Goal: Communication & Community: Answer question/provide support

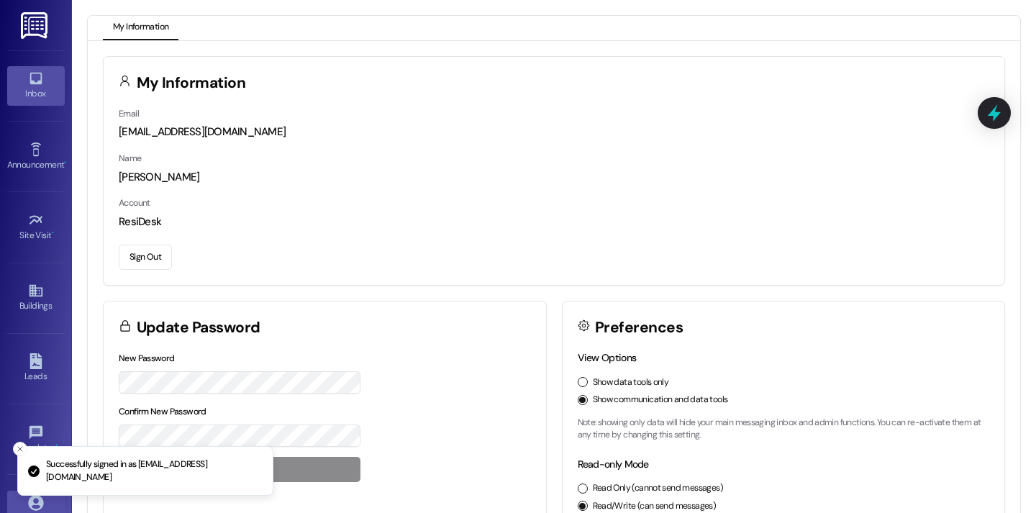
click at [20, 85] on link "Inbox" at bounding box center [36, 85] width 58 height 39
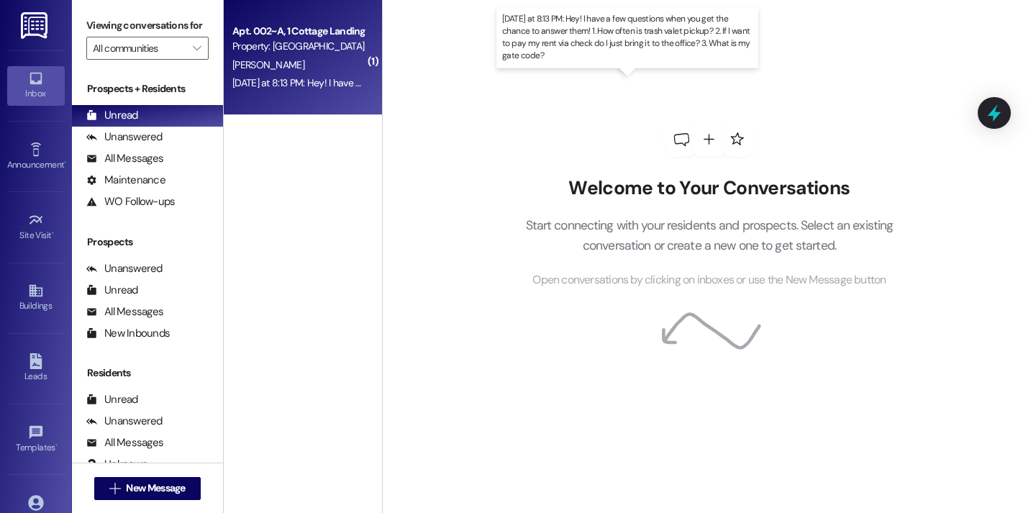
click at [318, 81] on div "Yesterday at 8:13 PM: Hey! I have a few questions when you get the chance to an…" at bounding box center [678, 82] width 893 height 13
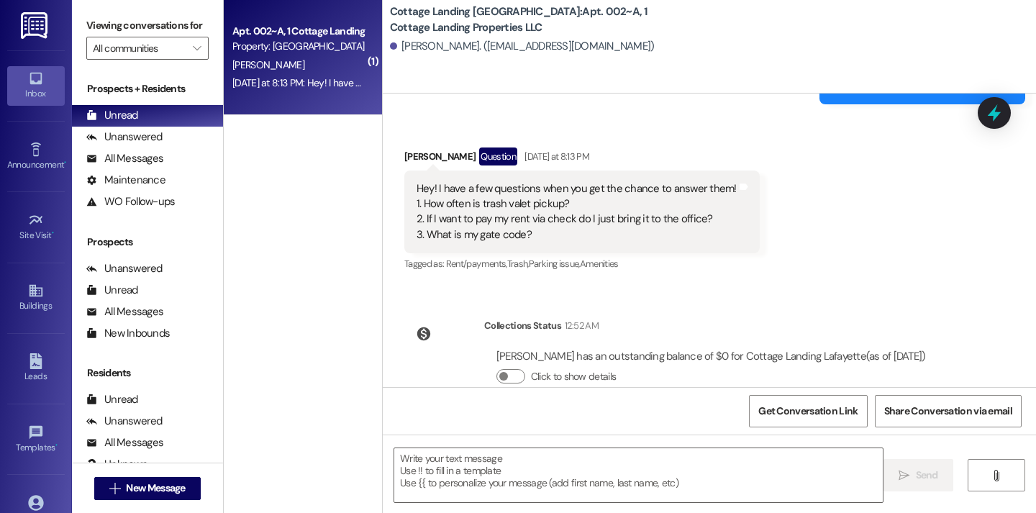
scroll to position [4294, 0]
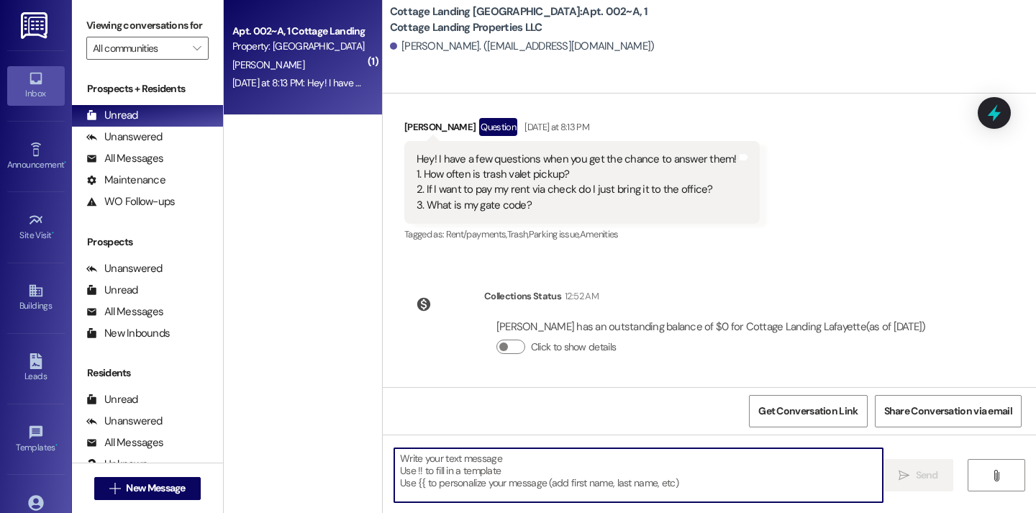
click at [436, 472] on textarea at bounding box center [638, 475] width 488 height 54
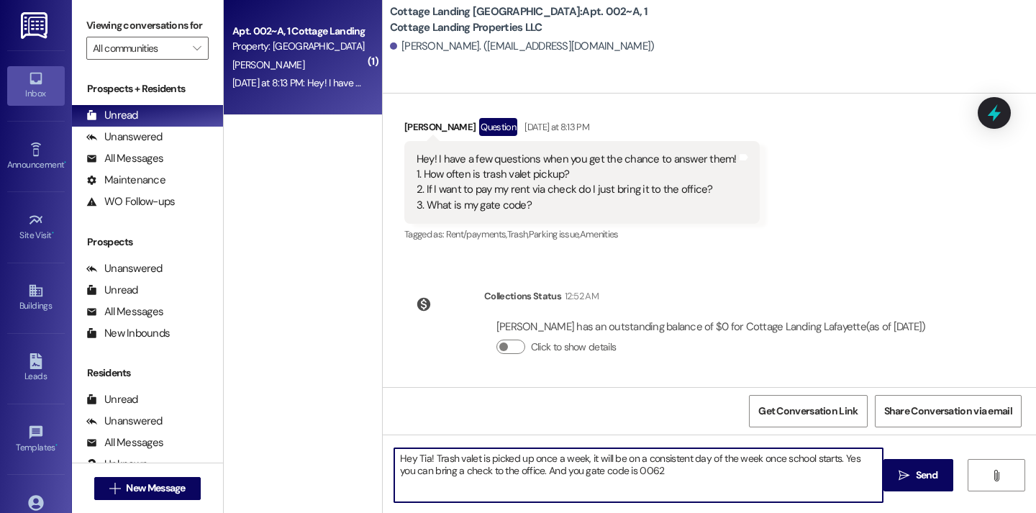
click at [827, 460] on textarea "Hey Tia! Trash valet is picked up once a week, it will be on a consistent day o…" at bounding box center [638, 475] width 488 height 54
drag, startPoint x: 829, startPoint y: 460, endPoint x: 578, endPoint y: 460, distance: 251.1
click at [578, 460] on textarea "Hey Tia! Trash valet is picked up once a week, it will be on a consistent day o…" at bounding box center [638, 475] width 488 height 54
click at [748, 460] on textarea "Hey Tia! Trash valet is picked up once a week. Yes you can bring a check to the…" at bounding box center [638, 475] width 488 height 54
click at [834, 457] on textarea "Hey Tia! Trash valet is picked up once a week. Yes you can bring a check to the…" at bounding box center [638, 475] width 488 height 54
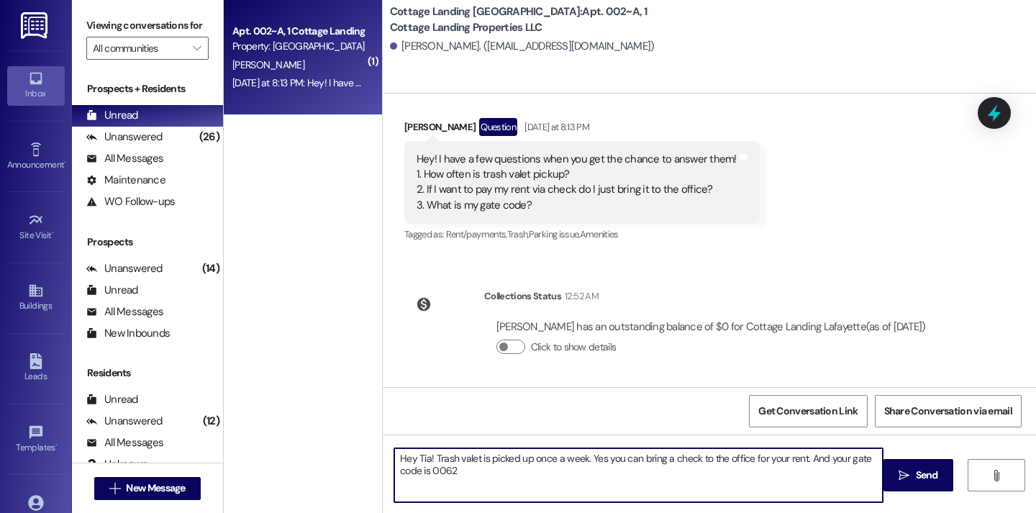
click at [645, 471] on textarea "Hey Tia! Trash valet is picked up once a week. Yes you can bring a check to the…" at bounding box center [638, 475] width 488 height 54
type textarea "Hey Tia! Trash valet is picked up once a week. Yes you can bring a check to the…"
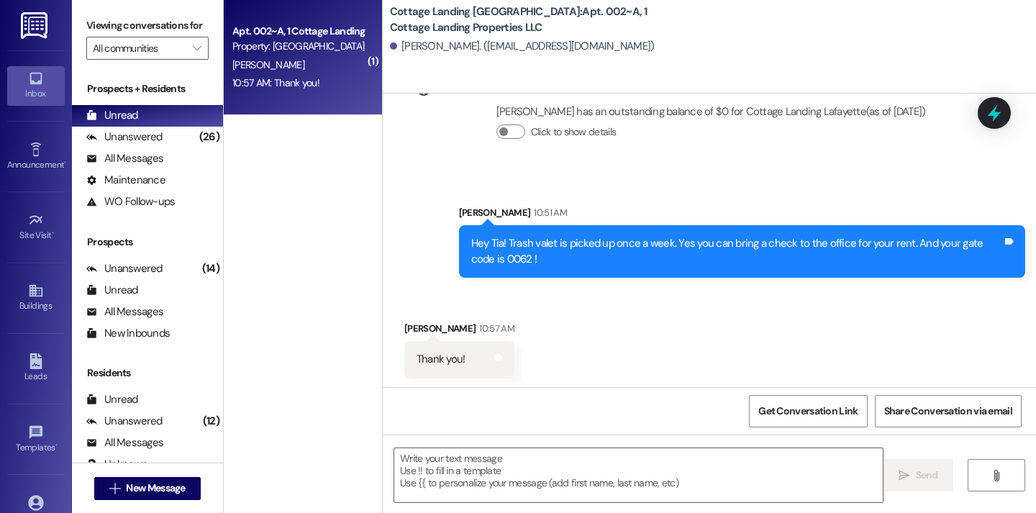
scroll to position [4510, 0]
click at [483, 475] on textarea at bounding box center [638, 475] width 488 height 54
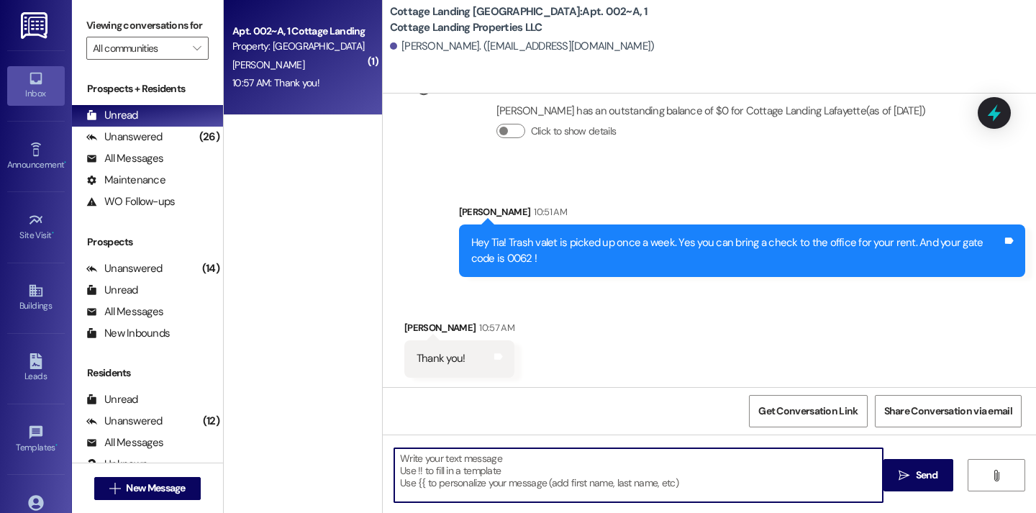
type textarea "n"
type textarea "No problem at all!"
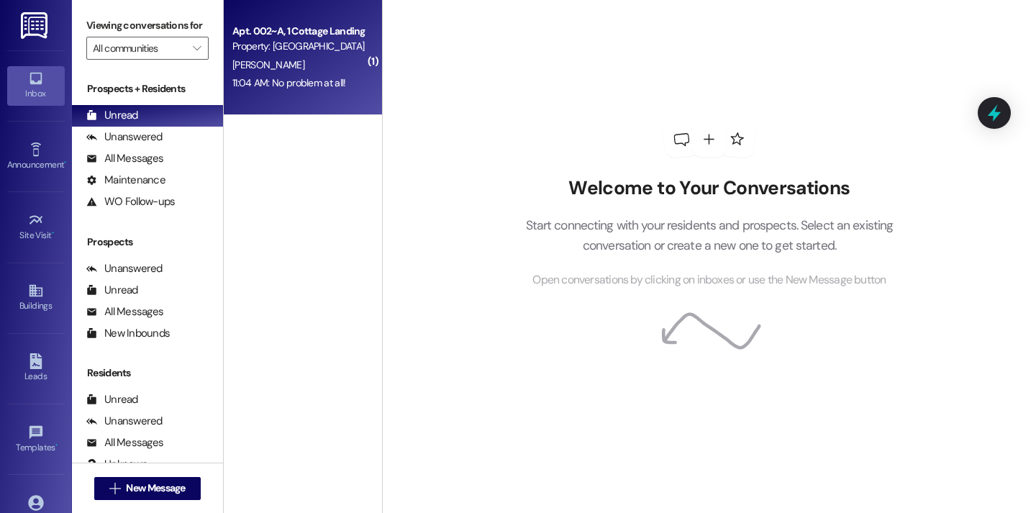
click at [339, 84] on div "11:04 AM: No problem at all! 11:04 AM: No problem at all!" at bounding box center [299, 83] width 136 height 18
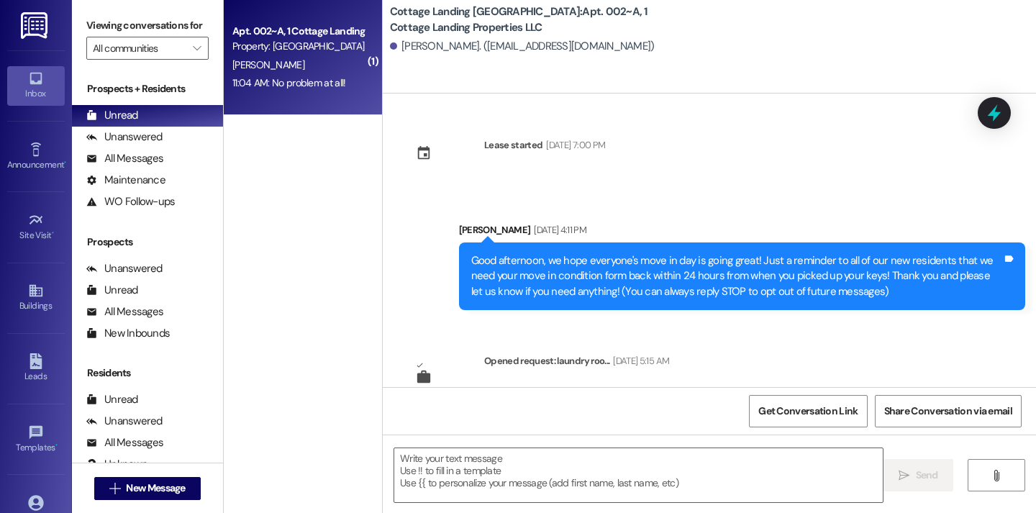
scroll to position [4653, 0]
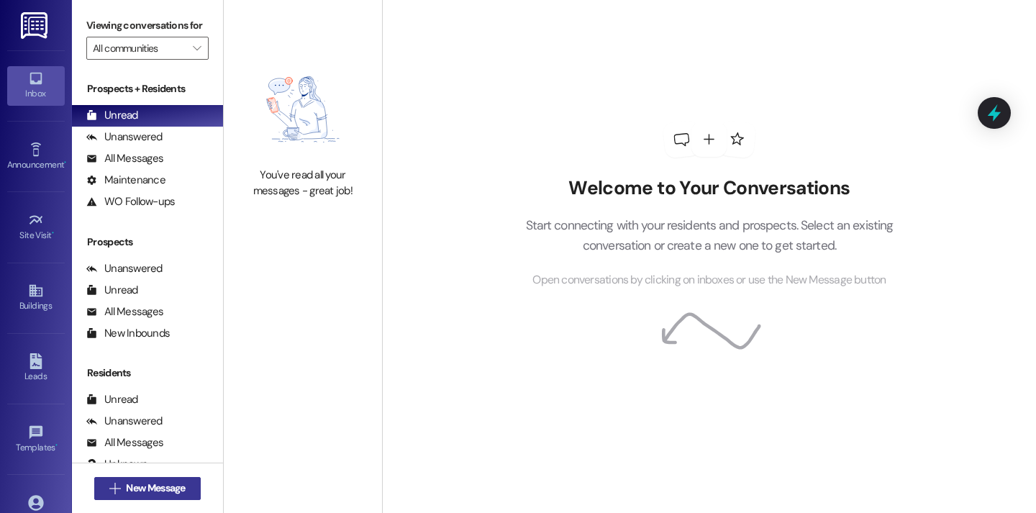
click at [168, 479] on button " New Message" at bounding box center [147, 488] width 106 height 23
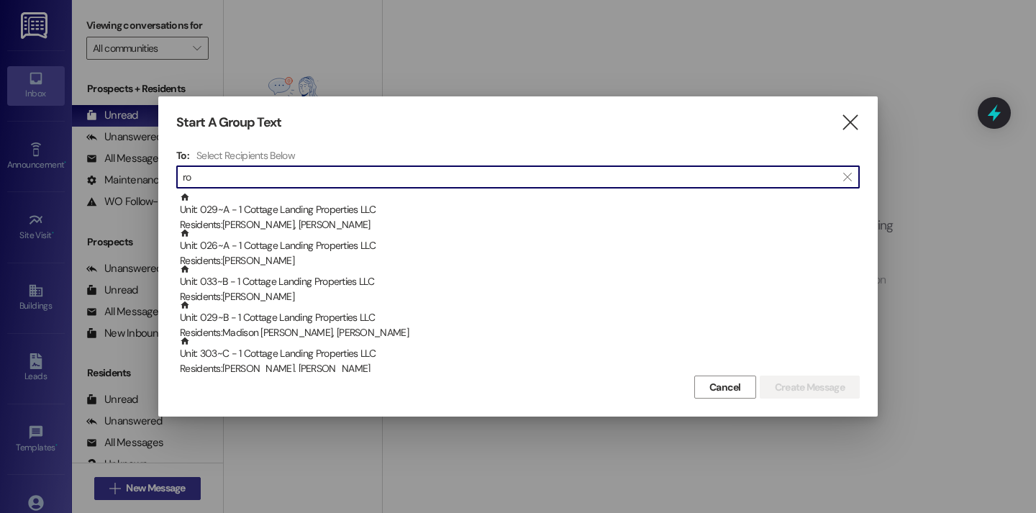
type input "r"
type input "3"
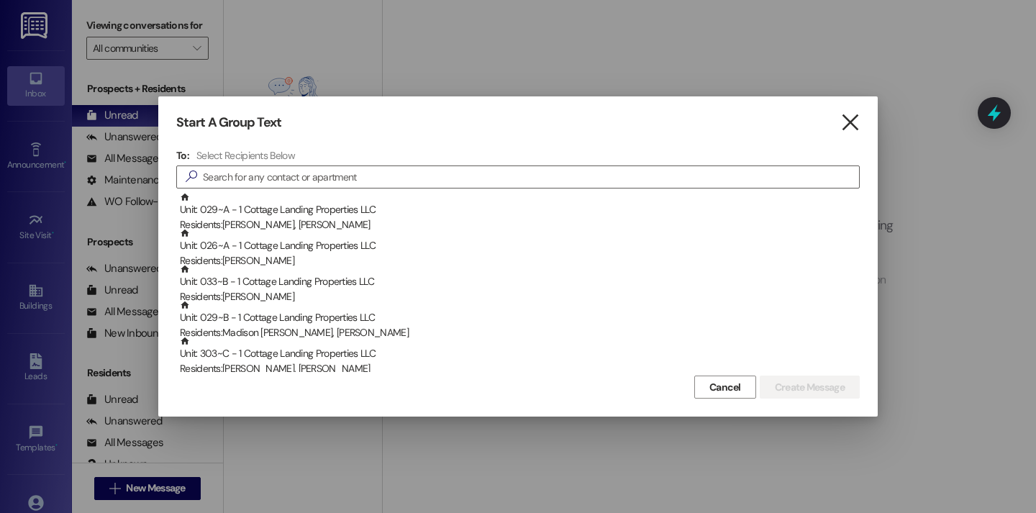
click at [852, 129] on icon "" at bounding box center [849, 122] width 19 height 15
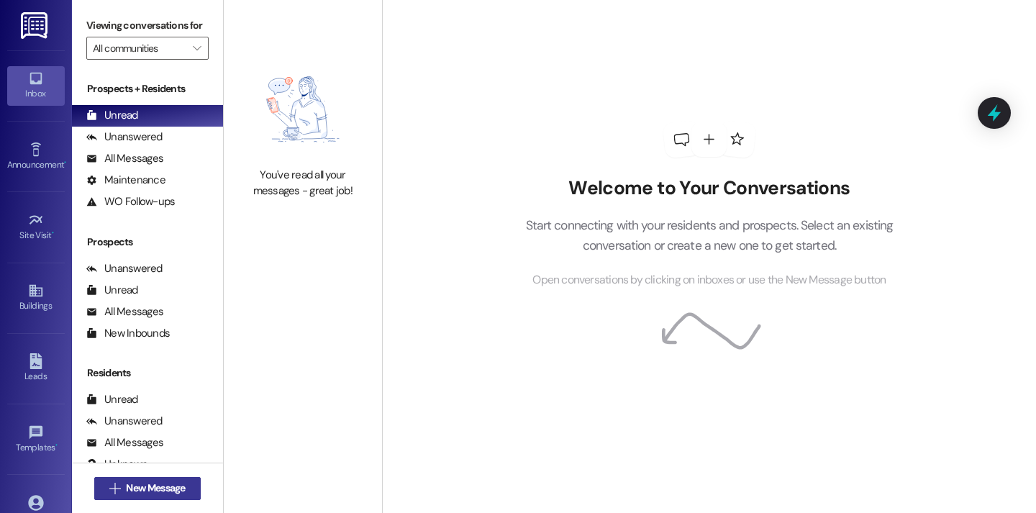
click at [167, 479] on button " New Message" at bounding box center [147, 488] width 106 height 23
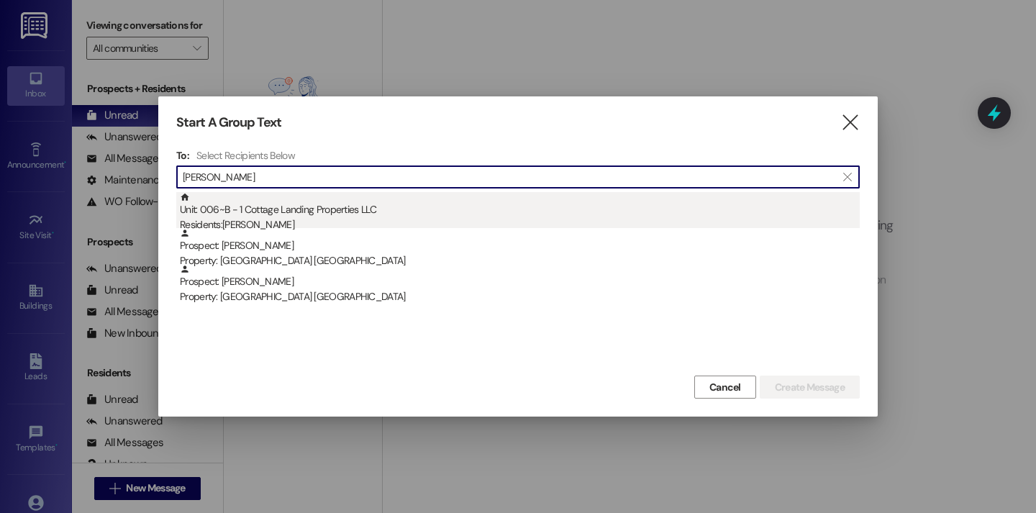
type input "[PERSON_NAME]"
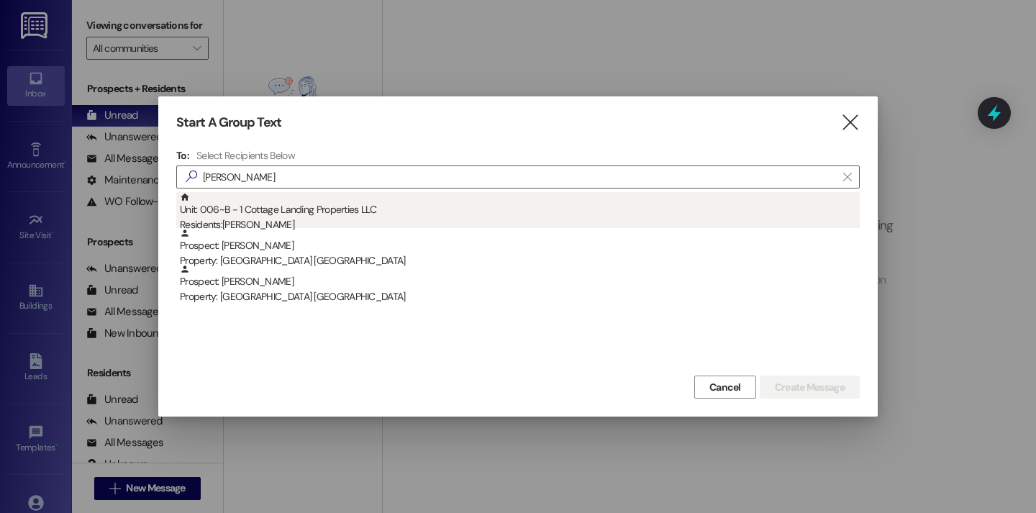
click at [360, 214] on div "Unit: 006~B - 1 Cottage Landing Properties LLC Residents: [PERSON_NAME]" at bounding box center [520, 212] width 680 height 41
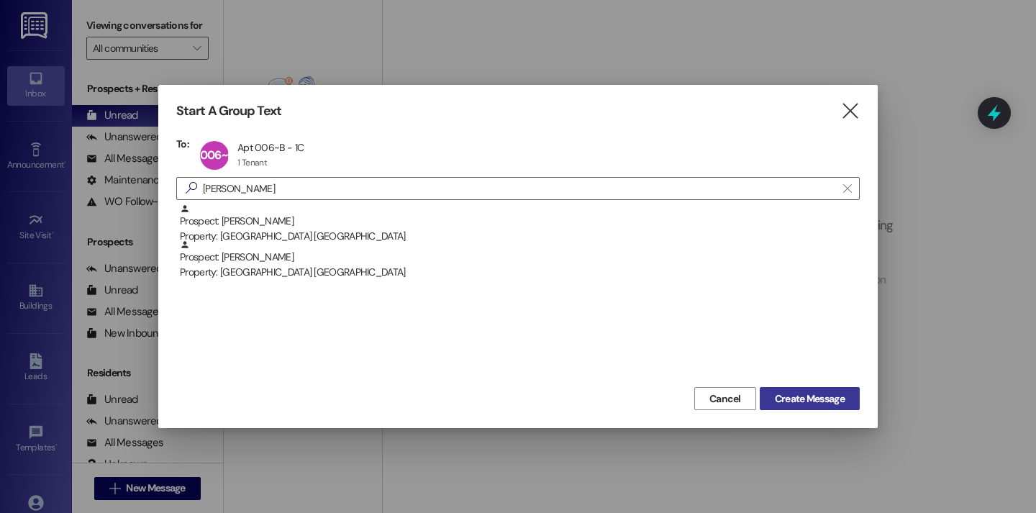
click at [769, 400] on button "Create Message" at bounding box center [810, 398] width 100 height 23
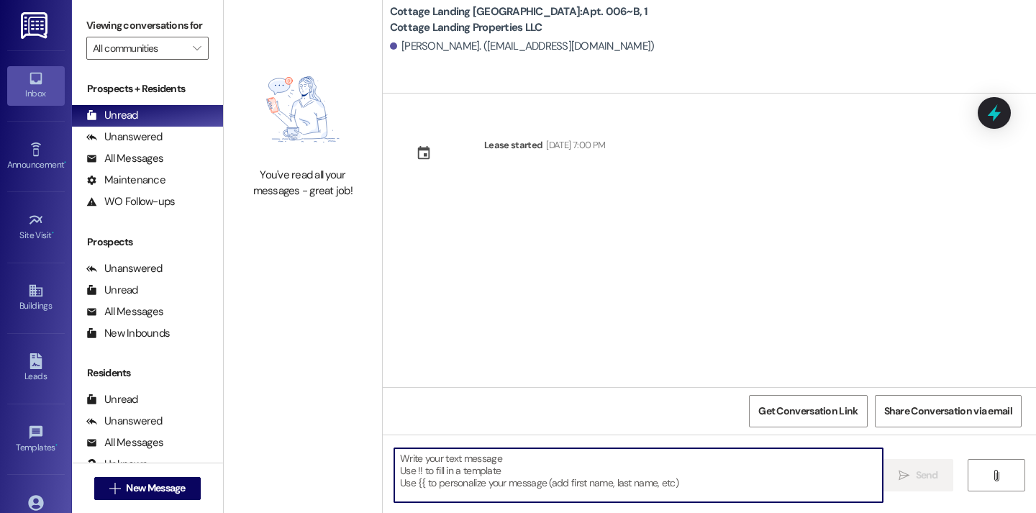
click at [458, 465] on textarea at bounding box center [638, 475] width 488 height 54
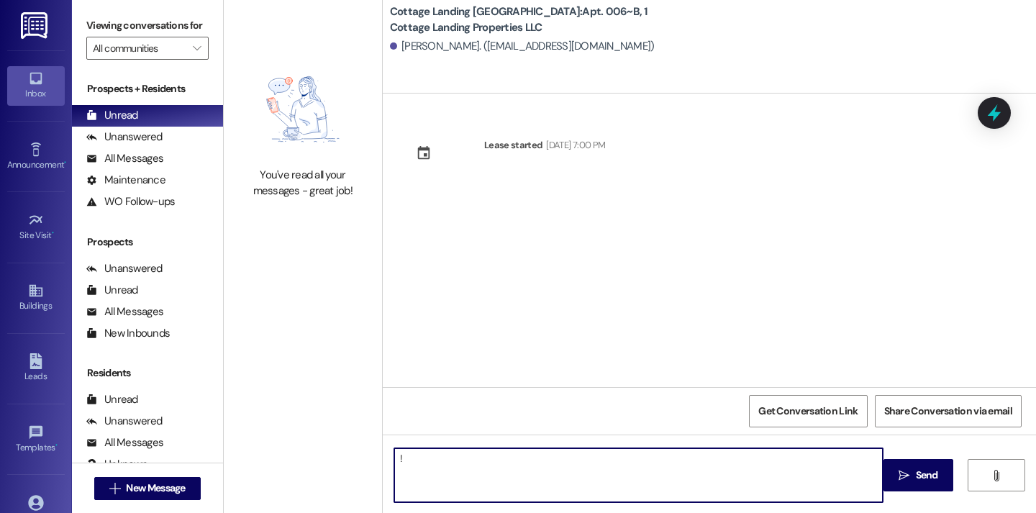
type textarea "!!"
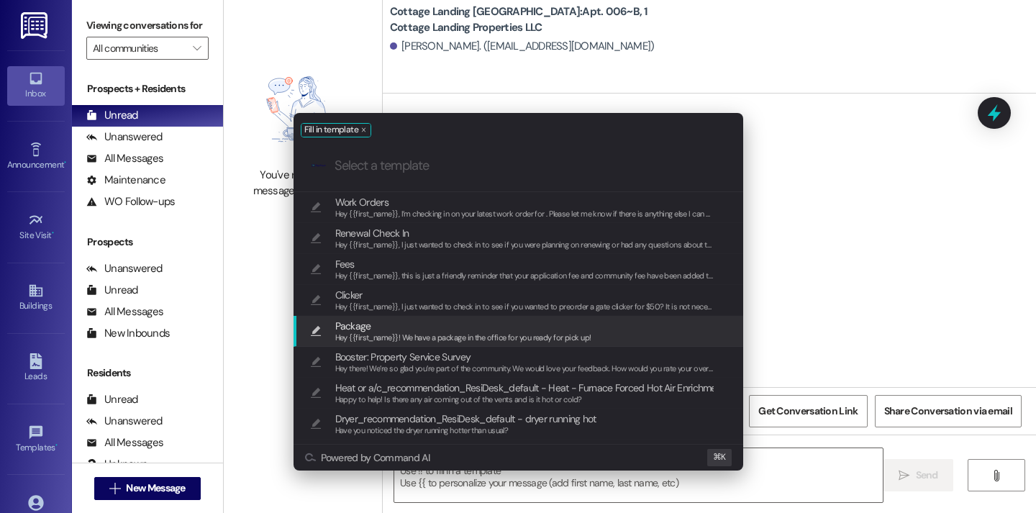
click at [471, 332] on div "Hey {{first_name}}! We have a package in the office for you ready for pick up!" at bounding box center [463, 338] width 256 height 13
type textarea "Hey {{first_name}}! We have a package in the office for you ready for pick up!"
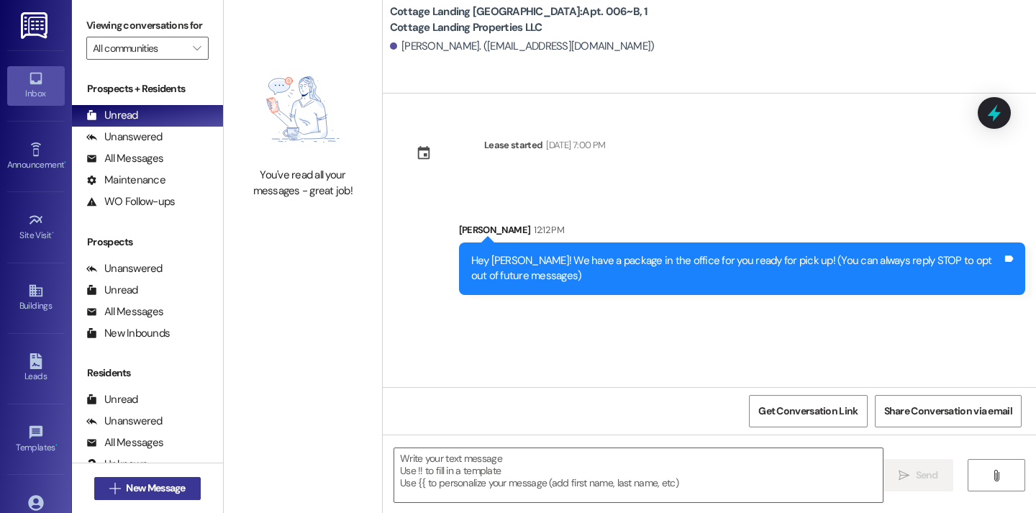
click at [157, 487] on span "New Message" at bounding box center [155, 488] width 59 height 15
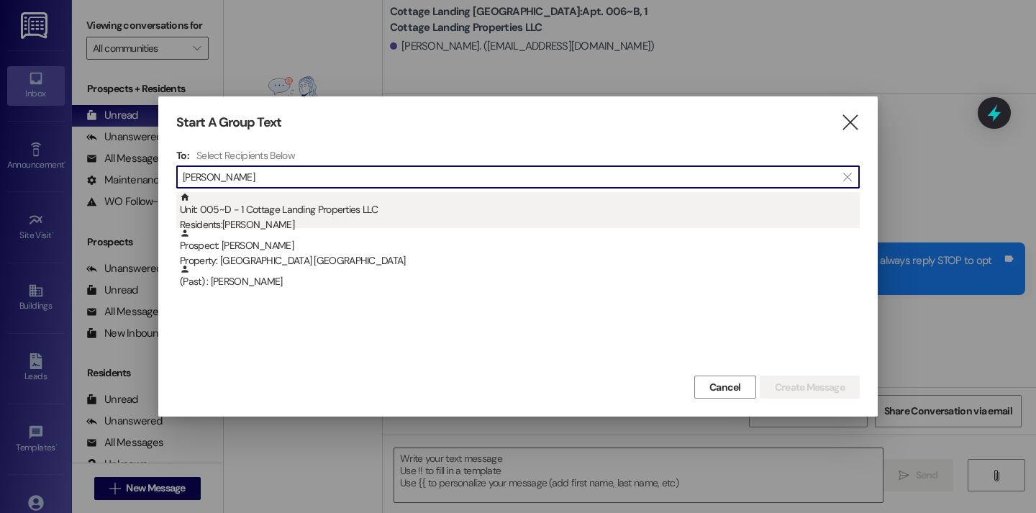
type input "[PERSON_NAME]"
click at [283, 214] on div "Unit: 005~D - 1 Cottage Landing Properties LLC Residents: [PERSON_NAME]" at bounding box center [520, 212] width 680 height 41
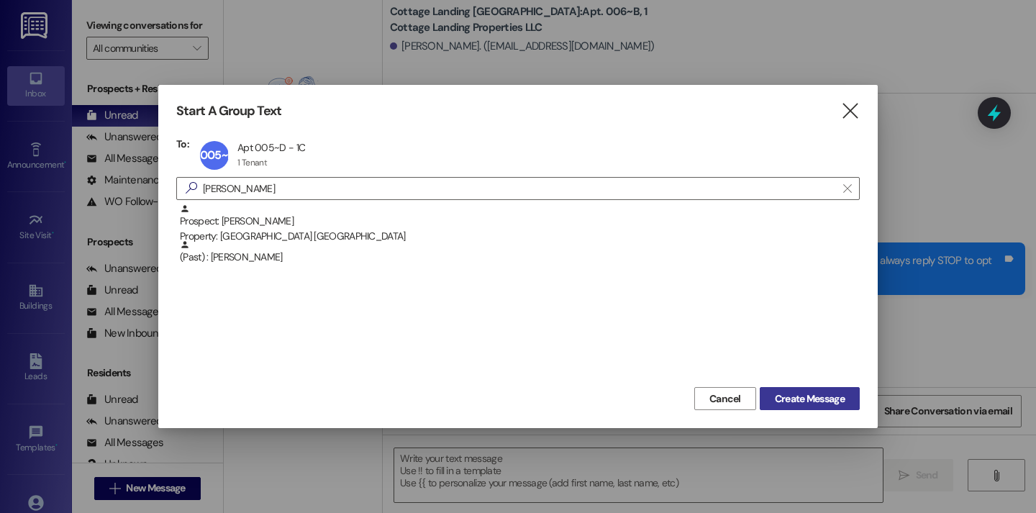
click at [811, 399] on span "Create Message" at bounding box center [810, 398] width 70 height 15
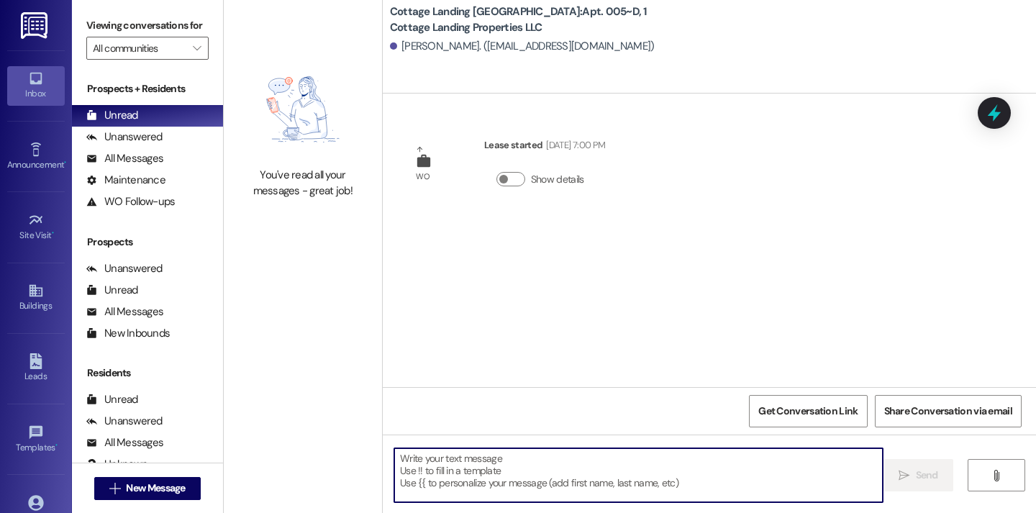
click at [641, 455] on textarea at bounding box center [638, 475] width 488 height 54
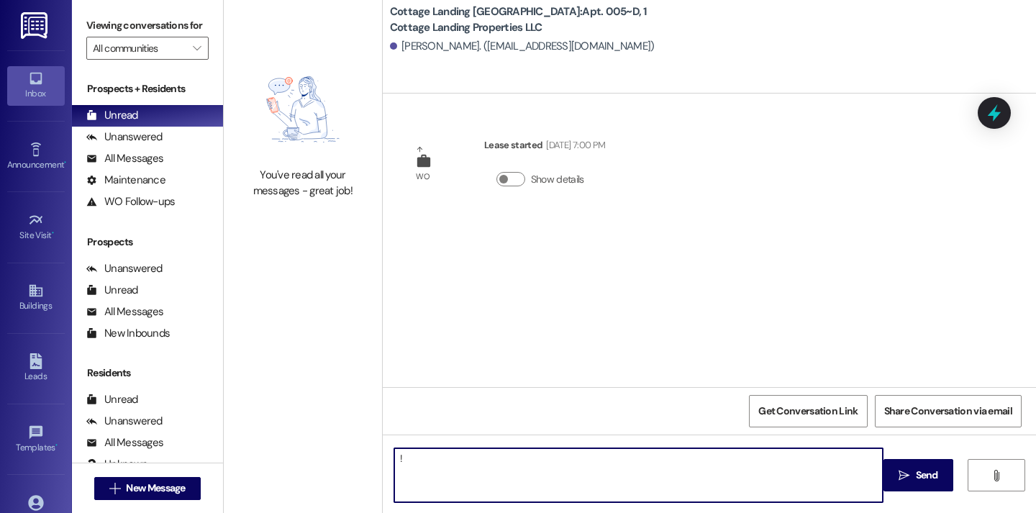
type textarea "!!"
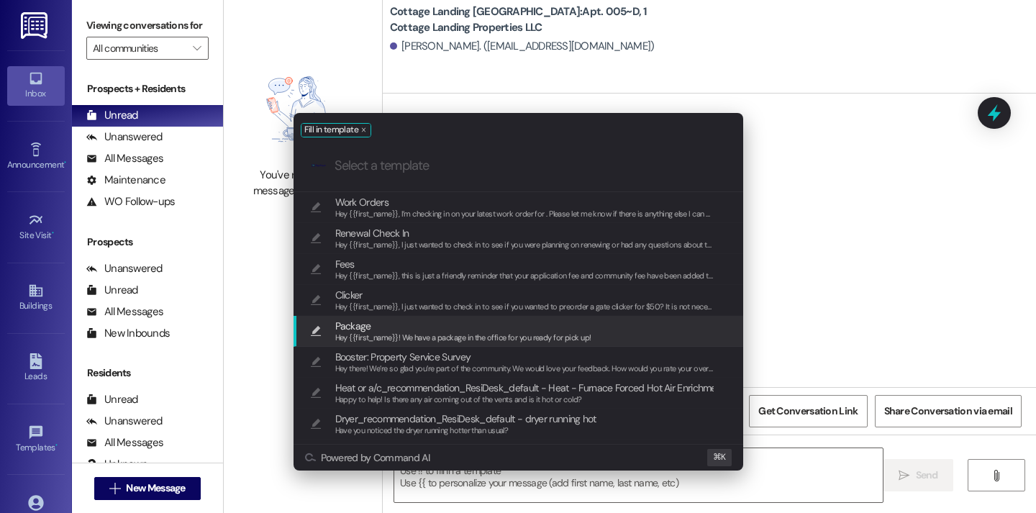
click at [530, 337] on span "Hey {{first_name}}! We have a package in the office for you ready for pick up!" at bounding box center [463, 337] width 256 height 10
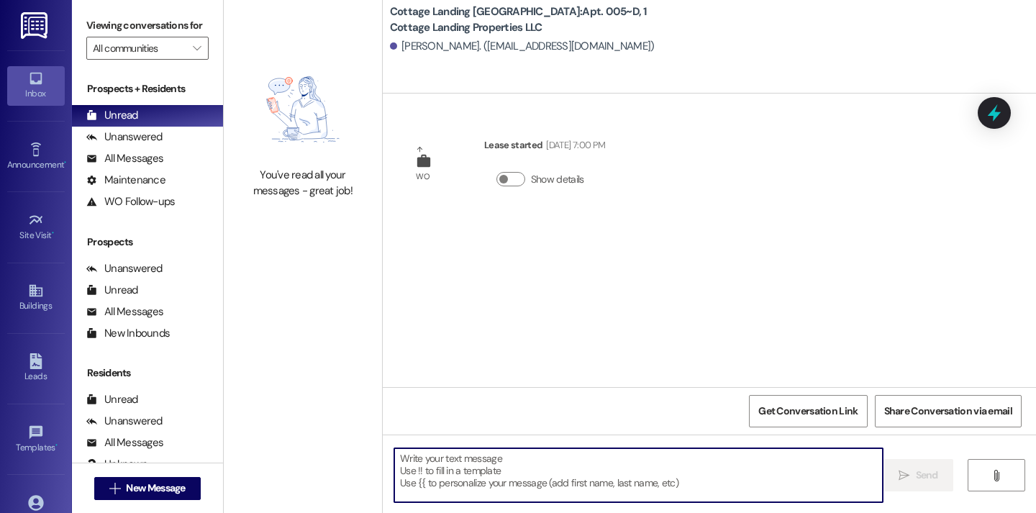
type textarea "Hey {{first_name}}! We have a package in the office for you ready for pick up!"
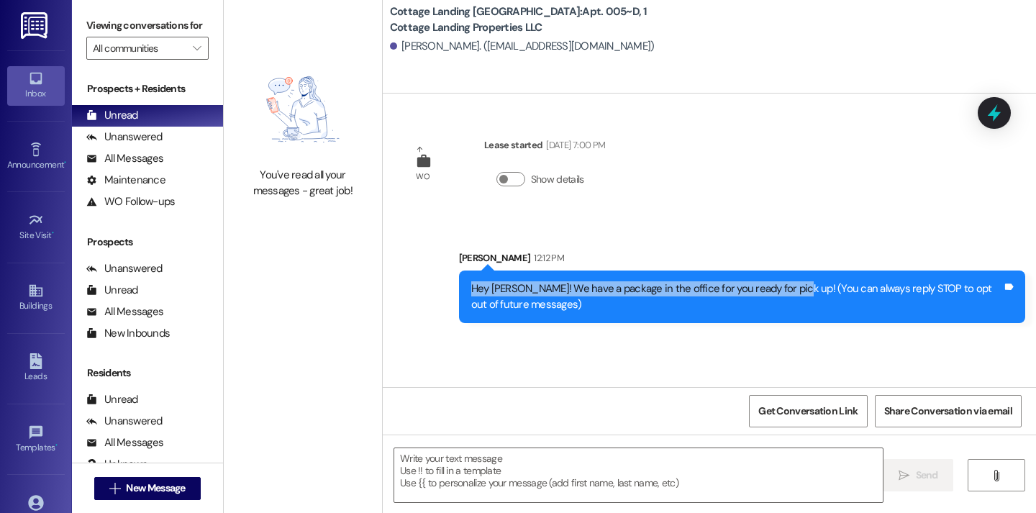
drag, startPoint x: 465, startPoint y: 284, endPoint x: 780, endPoint y: 288, distance: 315.1
click at [780, 288] on div "Hey [PERSON_NAME]! We have a package in the office for you ready for pick up! (…" at bounding box center [736, 296] width 531 height 31
copy div "Hey [PERSON_NAME]! We have a package in the office for you ready for pick up!"
